Goal: Task Accomplishment & Management: Complete application form

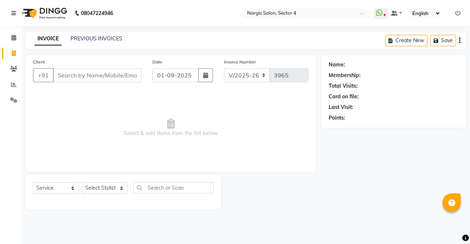
select select "4130"
select select "service"
click at [116, 191] on select "Select Stylist [PERSON_NAME] [PERSON_NAME] [PERSON_NAME] Front Desk muskaan rak…" at bounding box center [105, 188] width 46 height 11
select select "87810"
click at [82, 183] on select "Select Stylist [PERSON_NAME] [PERSON_NAME] [PERSON_NAME] Front Desk muskaan rak…" at bounding box center [105, 188] width 46 height 11
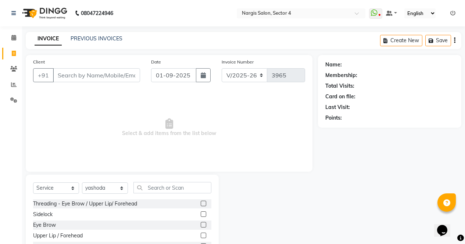
click at [201, 225] on label at bounding box center [204, 225] width 6 height 6
click at [201, 225] on input "checkbox" at bounding box center [203, 225] width 5 height 5
checkbox input "true"
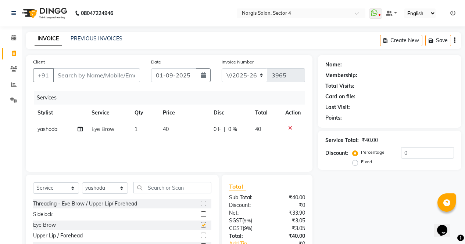
click at [201, 204] on label at bounding box center [204, 204] width 6 height 6
click at [201, 204] on input "checkbox" at bounding box center [203, 204] width 5 height 5
checkbox input "true"
checkbox input "false"
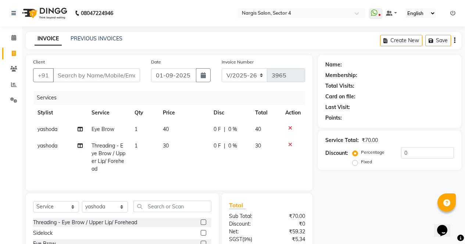
checkbox input "false"
click at [80, 78] on input "Client" at bounding box center [96, 75] width 87 height 14
click at [67, 78] on input "Client" at bounding box center [96, 75] width 87 height 14
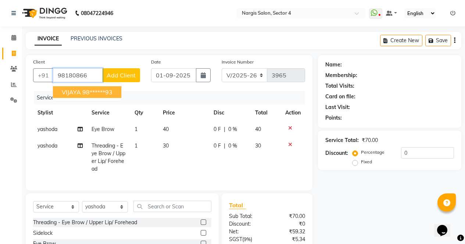
click at [68, 91] on span "VIJAYA" at bounding box center [71, 92] width 19 height 7
type input "98******93"
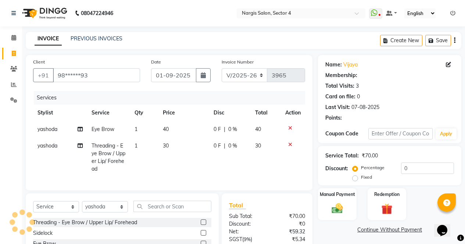
select select "1: Object"
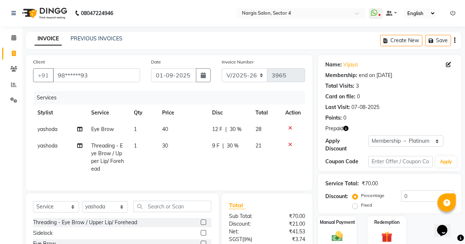
click at [348, 130] on icon "button" at bounding box center [345, 128] width 5 height 5
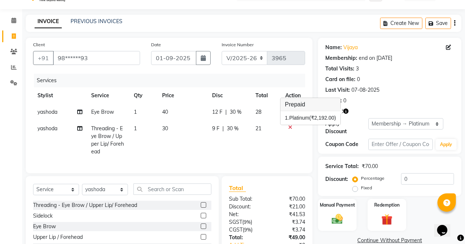
scroll to position [74, 0]
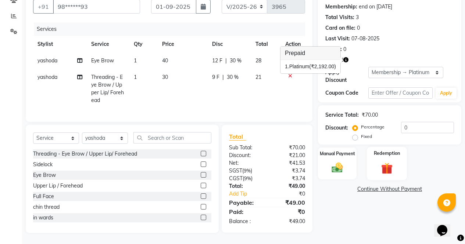
click at [388, 161] on img at bounding box center [386, 168] width 19 height 14
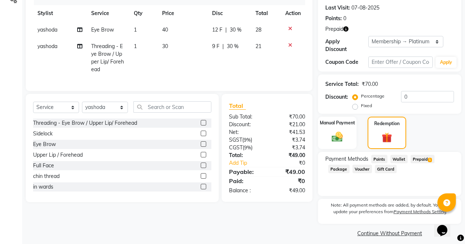
click at [431, 155] on span "Prepaid 1" at bounding box center [422, 159] width 24 height 8
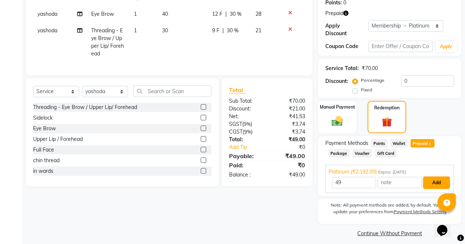
click at [439, 179] on button "Add" at bounding box center [436, 183] width 27 height 12
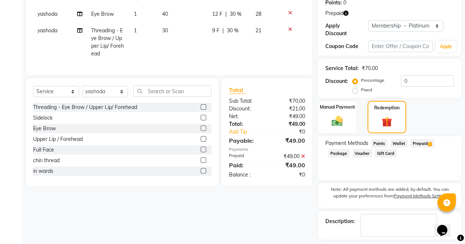
scroll to position [141, 0]
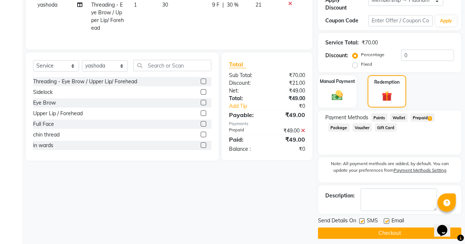
click at [415, 228] on button "Checkout" at bounding box center [389, 233] width 143 height 11
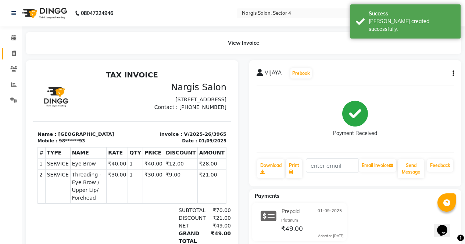
click at [7, 53] on link "Invoice" at bounding box center [11, 54] width 18 height 12
select select "service"
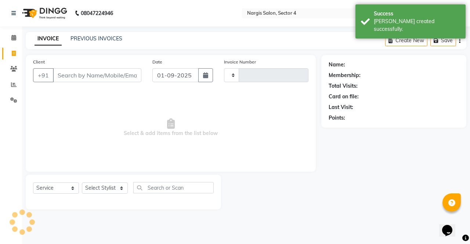
type input "3966"
select select "4130"
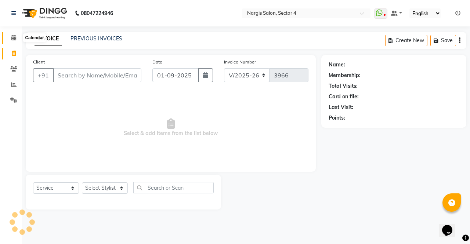
click at [14, 36] on icon at bounding box center [13, 38] width 5 height 6
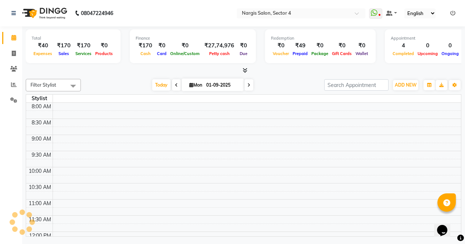
scroll to position [288, 0]
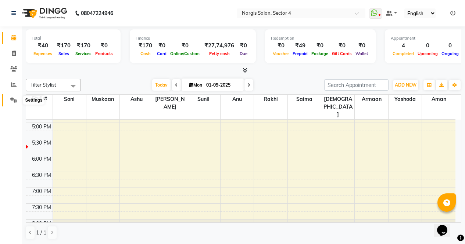
click at [16, 100] on icon at bounding box center [13, 100] width 7 height 6
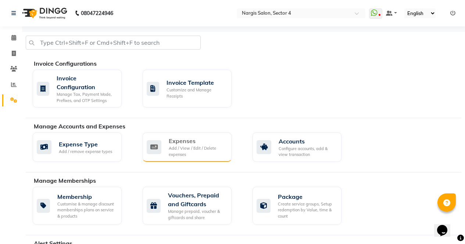
click at [205, 156] on div "Add / View / Edit / Delete expenses" at bounding box center [197, 152] width 57 height 12
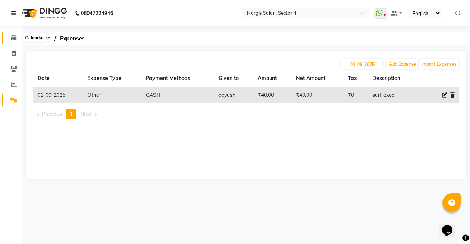
click at [14, 37] on icon at bounding box center [13, 38] width 5 height 6
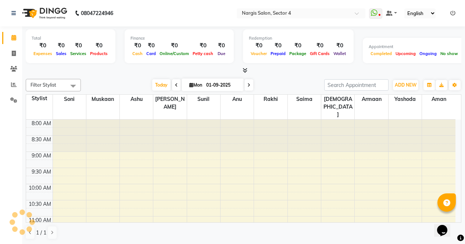
scroll to position [288, 0]
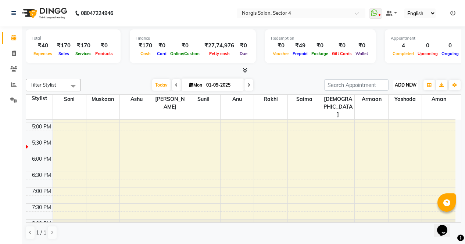
click at [410, 83] on span "ADD NEW" at bounding box center [406, 85] width 22 height 6
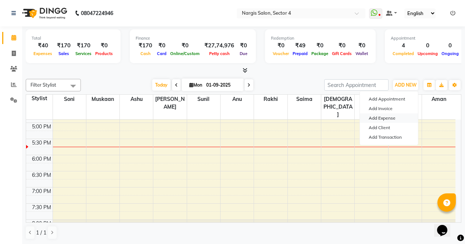
click at [382, 119] on link "Add Expense" at bounding box center [389, 119] width 58 height 10
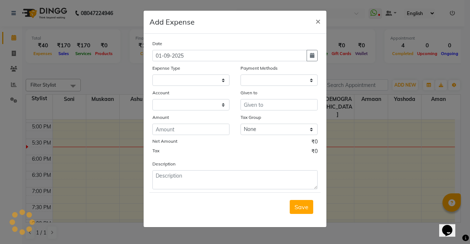
select select
select select "1"
select select "2938"
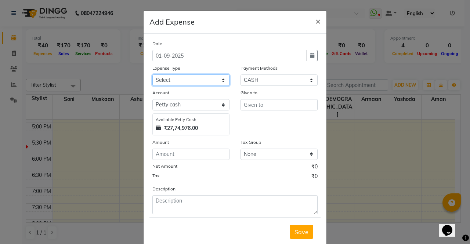
click at [219, 78] on select "Select Advance Salary Bank charges Car maintenance Cash transfer to bank Cash t…" at bounding box center [190, 80] width 77 height 11
select select "18464"
click at [152, 75] on select "Select Advance Salary Bank charges Car maintenance Cash transfer to bank Cash t…" at bounding box center [190, 80] width 77 height 11
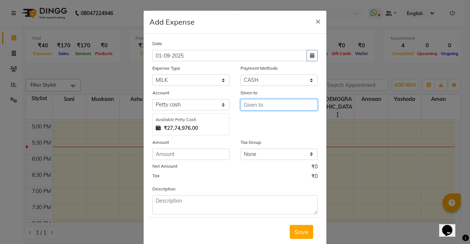
click at [247, 108] on input "text" at bounding box center [279, 104] width 77 height 11
type input "aayush"
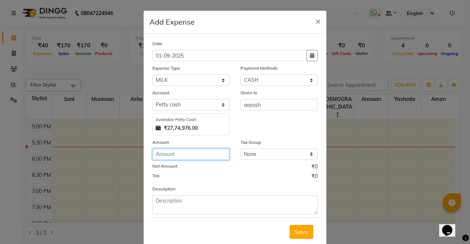
click at [205, 151] on input "number" at bounding box center [190, 154] width 77 height 11
type input "30"
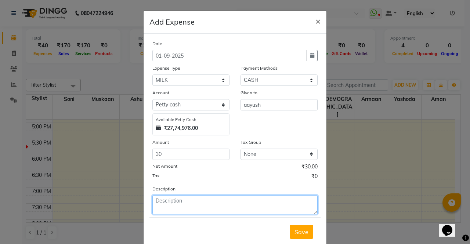
click at [206, 204] on textarea at bounding box center [234, 204] width 165 height 19
type textarea "milk"
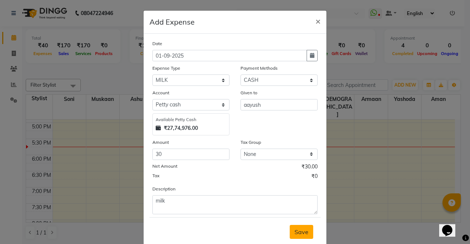
click at [309, 230] on button "Save" at bounding box center [302, 232] width 24 height 14
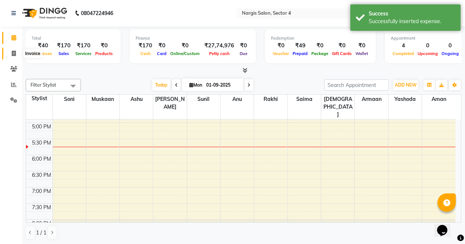
click at [14, 54] on icon at bounding box center [14, 54] width 4 height 6
select select "service"
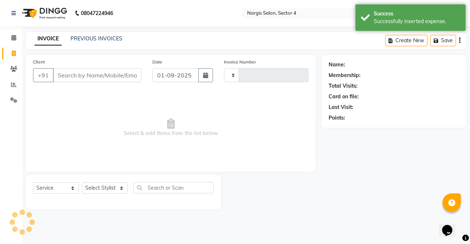
type input "3966"
select select "4130"
click at [14, 39] on icon at bounding box center [13, 38] width 5 height 6
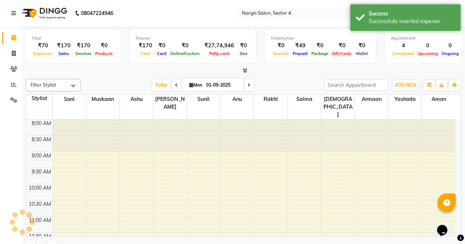
scroll to position [288, 0]
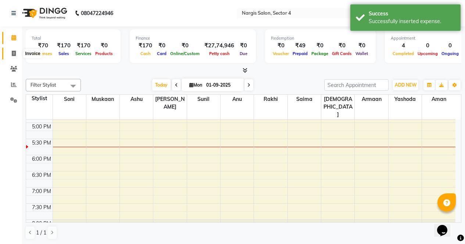
click at [15, 51] on icon at bounding box center [14, 54] width 4 height 6
select select "service"
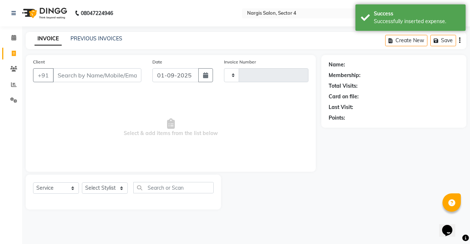
type input "3966"
select select "4130"
click at [15, 37] on icon at bounding box center [13, 38] width 5 height 6
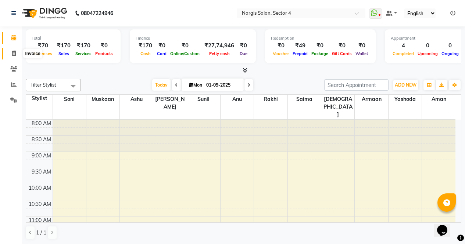
click at [12, 53] on icon at bounding box center [14, 54] width 4 height 6
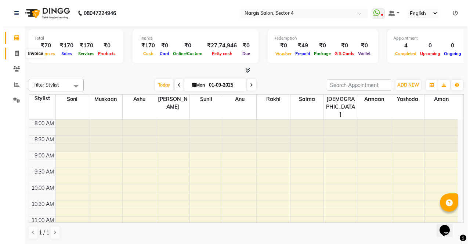
select select "service"
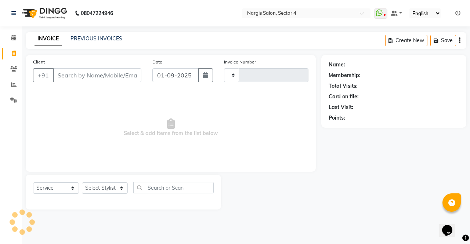
type input "3966"
select select "4130"
click at [111, 38] on link "PREVIOUS INVOICES" at bounding box center [97, 38] width 52 height 7
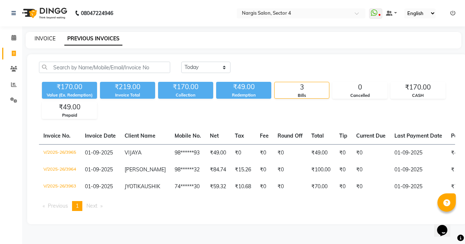
click at [47, 39] on link "INVOICE" at bounding box center [45, 38] width 21 height 7
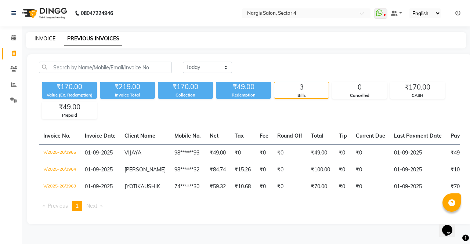
select select "4130"
select select "service"
